Goal: Transaction & Acquisition: Purchase product/service

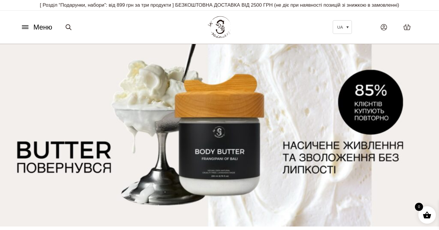
click at [28, 27] on icon at bounding box center [25, 27] width 9 height 6
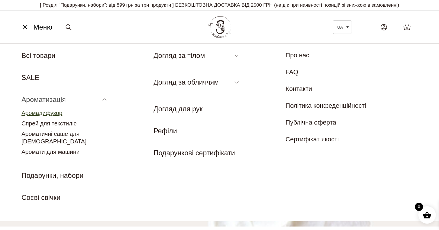
click at [50, 113] on link "Аромадифузор" at bounding box center [41, 113] width 41 height 6
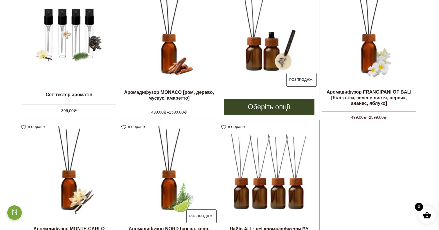
scroll to position [189, 0]
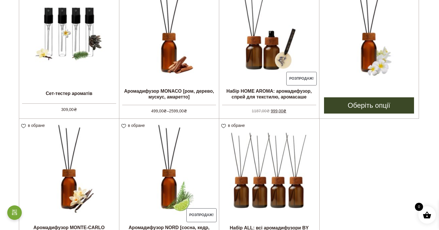
click at [350, 54] on img at bounding box center [369, 33] width 100 height 100
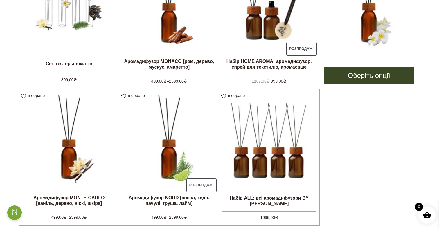
scroll to position [230, 0]
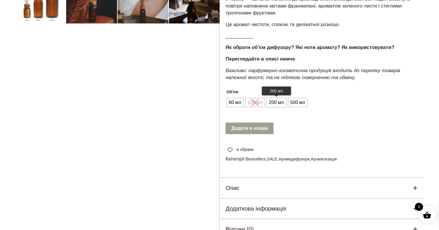
scroll to position [226, 0]
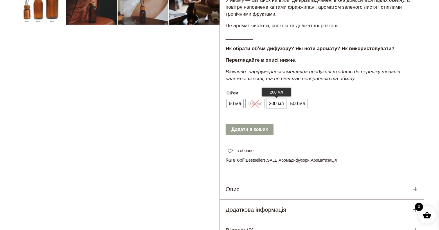
click at [275, 104] on span "200 мл" at bounding box center [276, 103] width 18 height 9
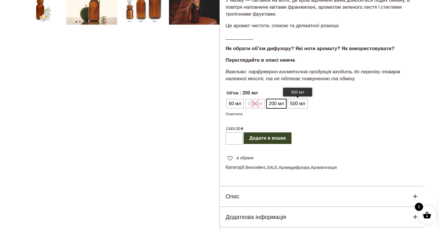
click at [293, 106] on span "500 мл" at bounding box center [298, 103] width 18 height 9
click at [271, 104] on span "200 мл" at bounding box center [276, 103] width 18 height 9
click at [237, 103] on span "60 мл" at bounding box center [234, 103] width 15 height 9
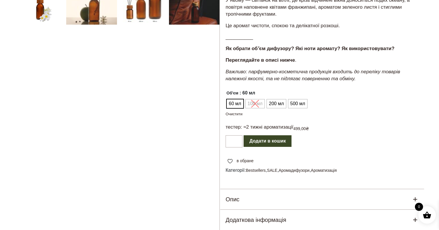
click at [254, 104] on ul "60 мл 100 мл 200 мл 500 мл" at bounding box center [266, 103] width 83 height 11
click at [278, 105] on span "200 мл" at bounding box center [276, 103] width 18 height 9
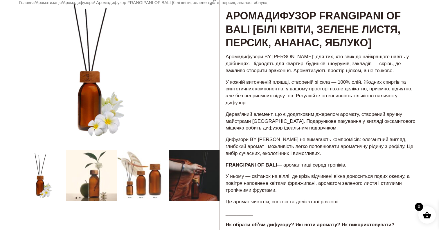
scroll to position [31, 0]
